Goal: Task Accomplishment & Management: Manage account settings

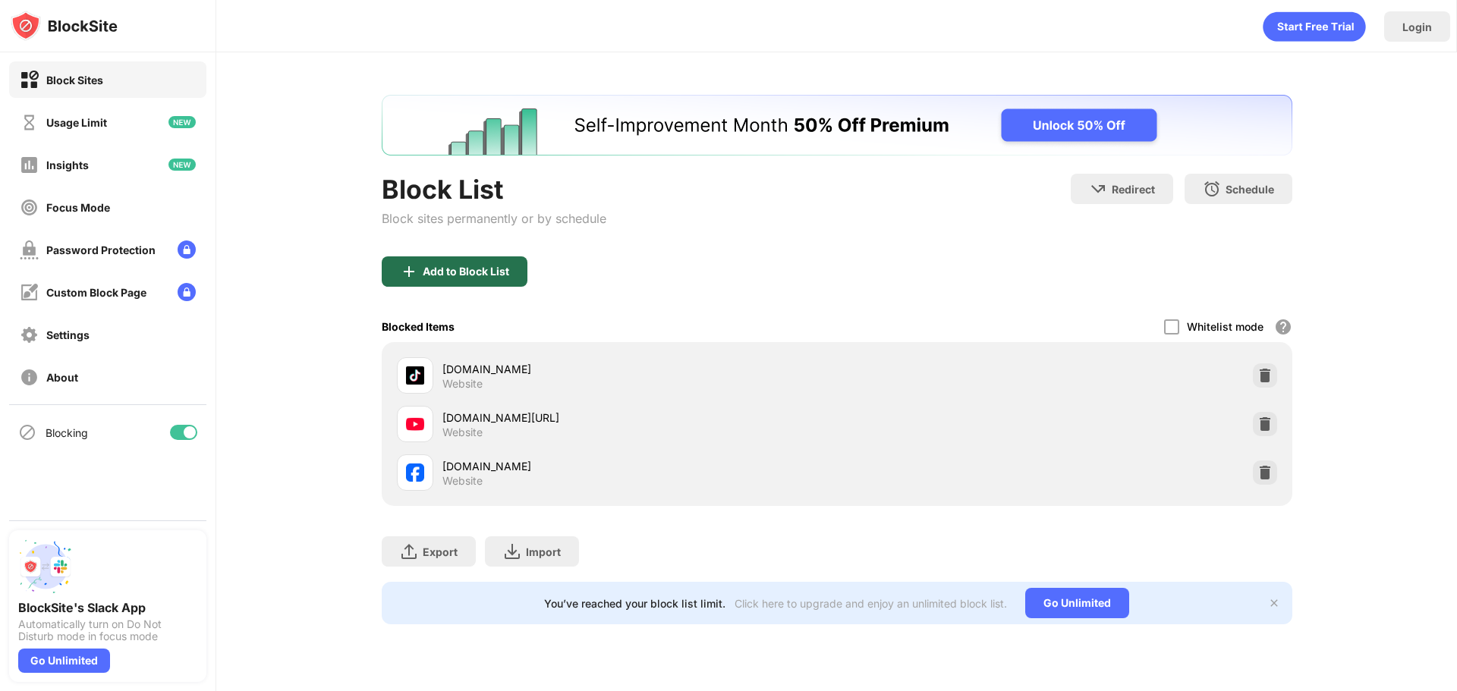
click at [465, 286] on div "Add to Block List" at bounding box center [455, 272] width 146 height 30
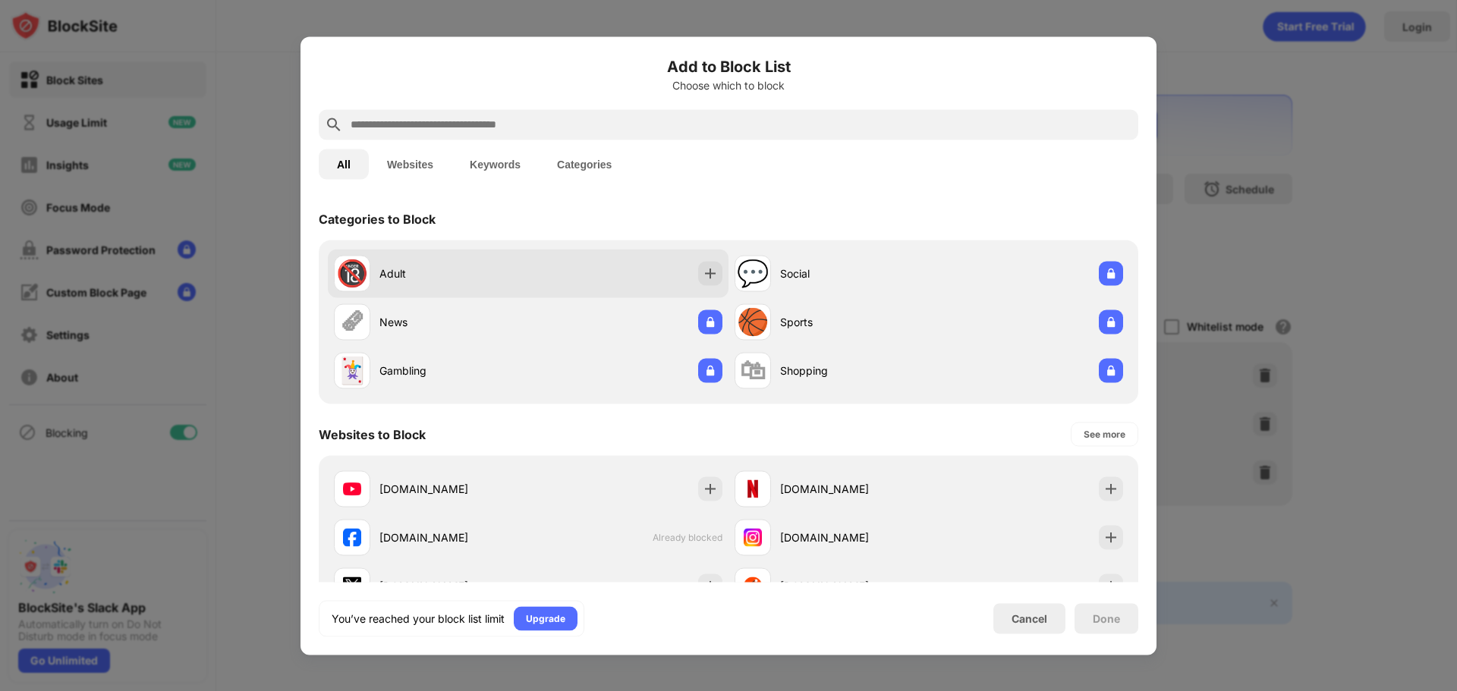
click at [430, 266] on div "Adult" at bounding box center [453, 274] width 149 height 16
click at [714, 276] on div at bounding box center [710, 273] width 24 height 24
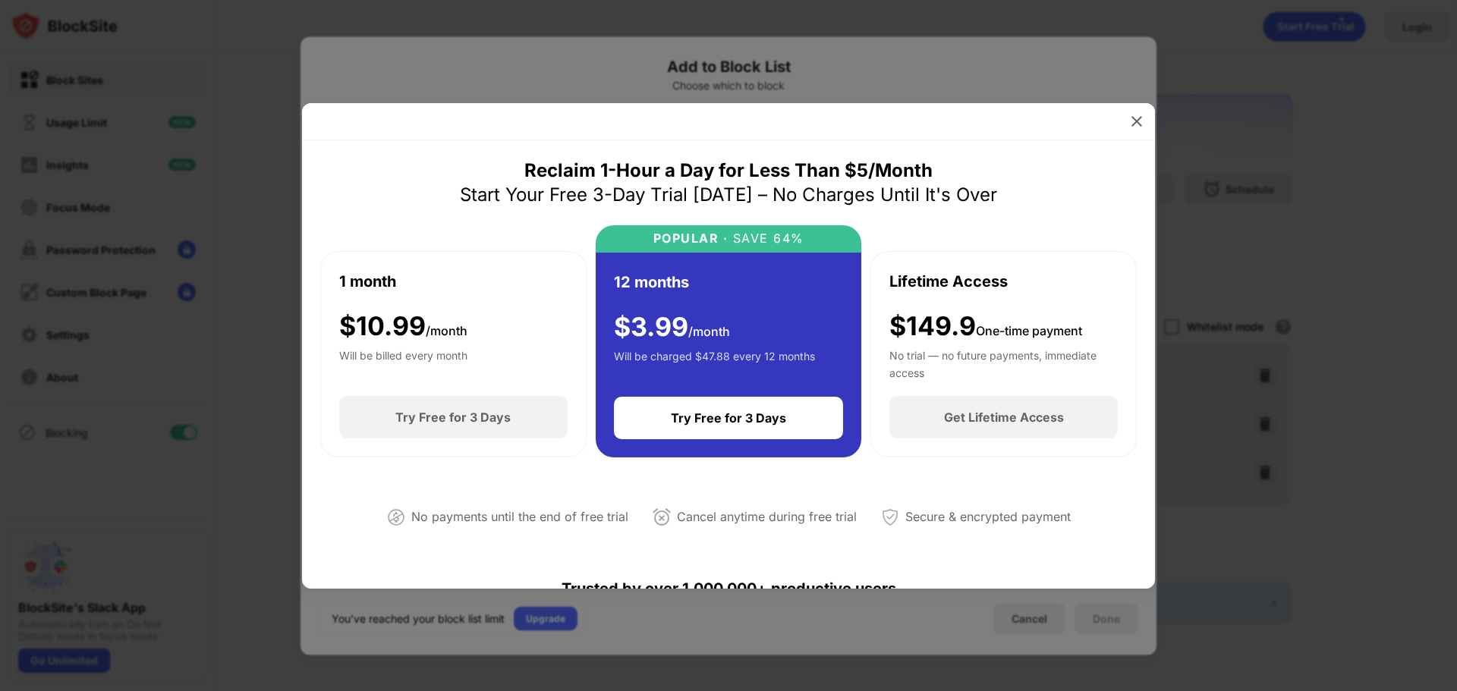
click at [1317, 224] on div at bounding box center [728, 345] width 1457 height 691
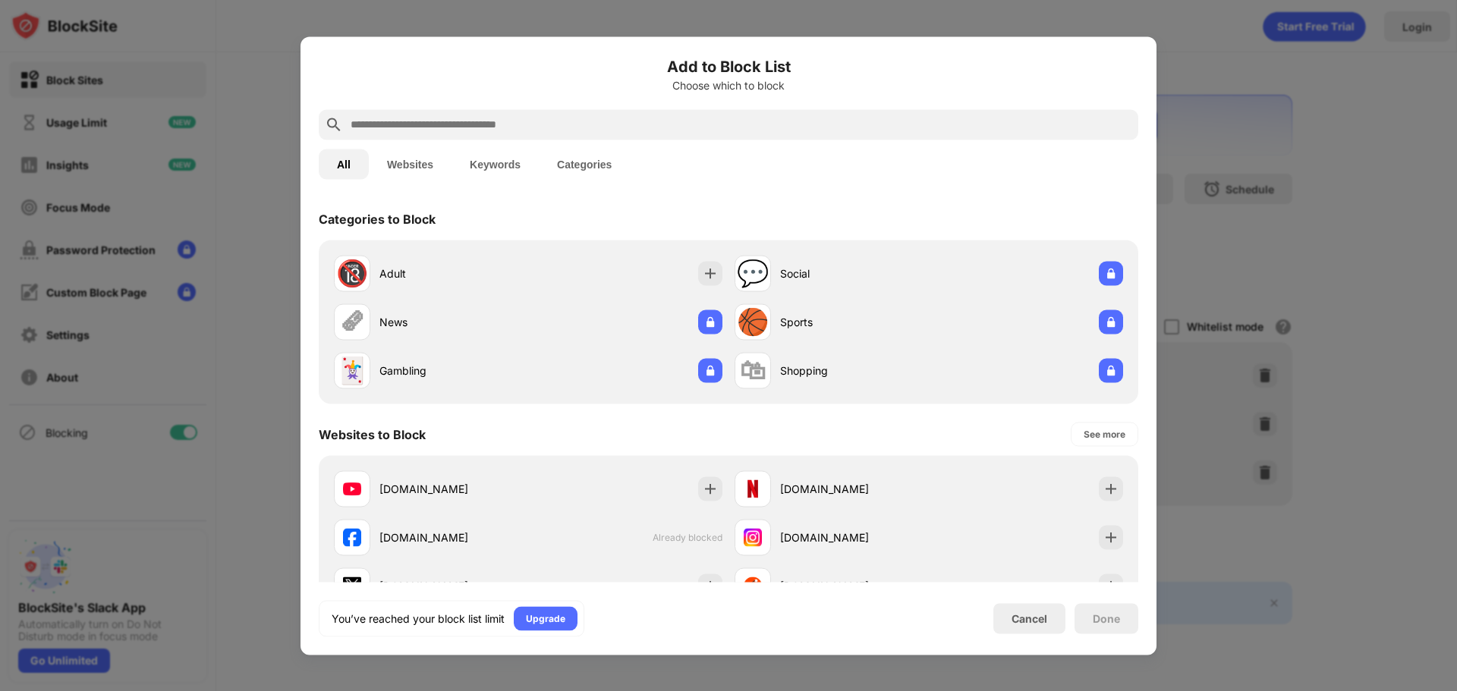
click at [1253, 149] on div at bounding box center [728, 345] width 1457 height 691
